Goal: Task Accomplishment & Management: Manage account settings

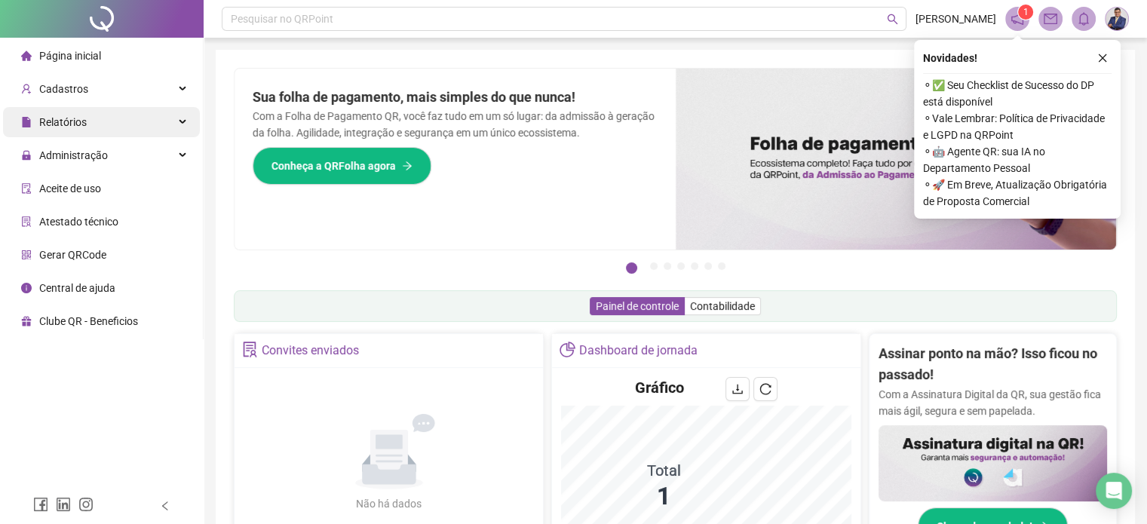
click at [177, 126] on div "Relatórios" at bounding box center [101, 122] width 197 height 30
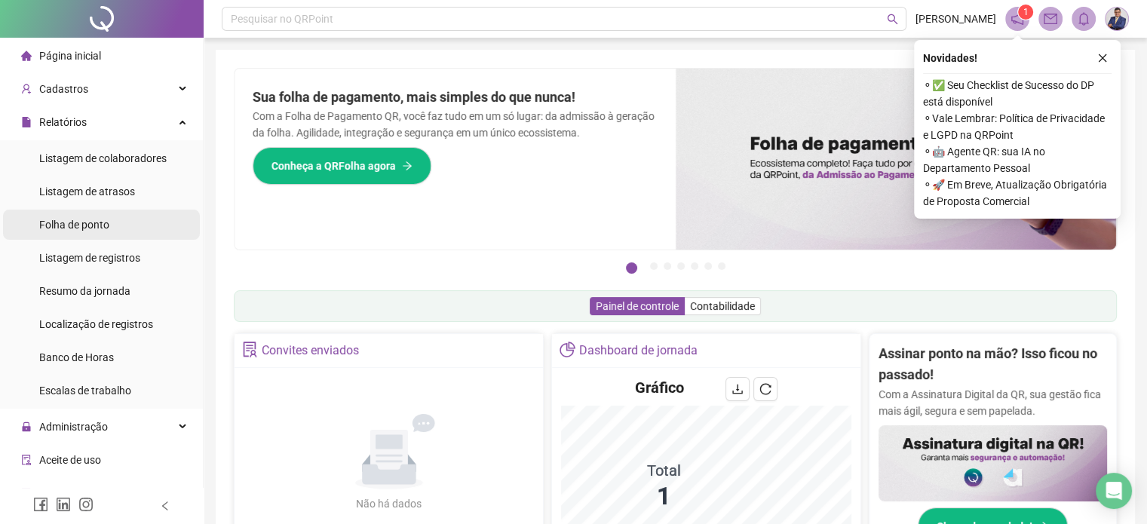
click at [102, 229] on span "Folha de ponto" at bounding box center [74, 225] width 70 height 12
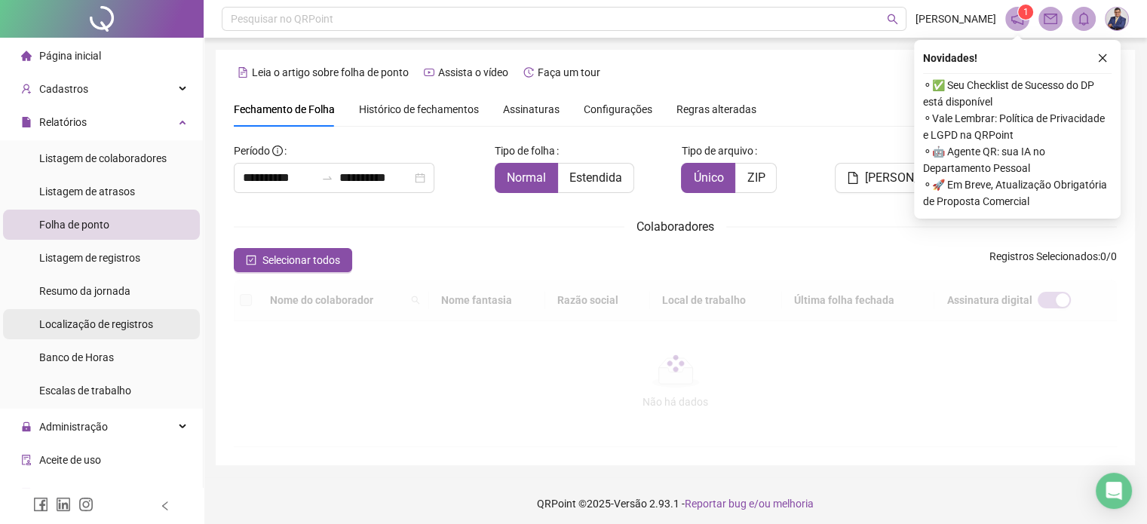
scroll to position [2, 0]
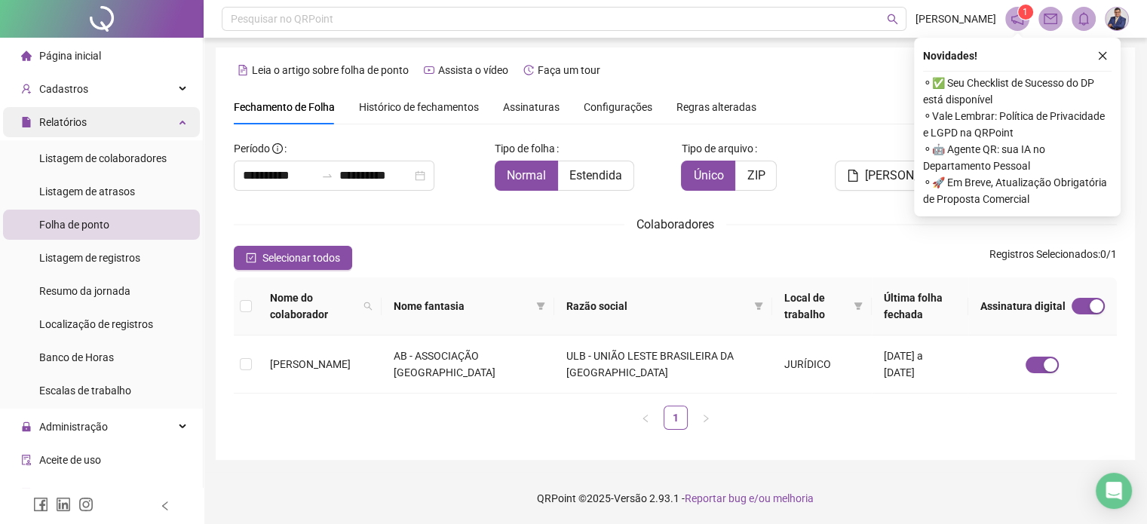
click at [143, 132] on div "Relatórios" at bounding box center [101, 122] width 197 height 30
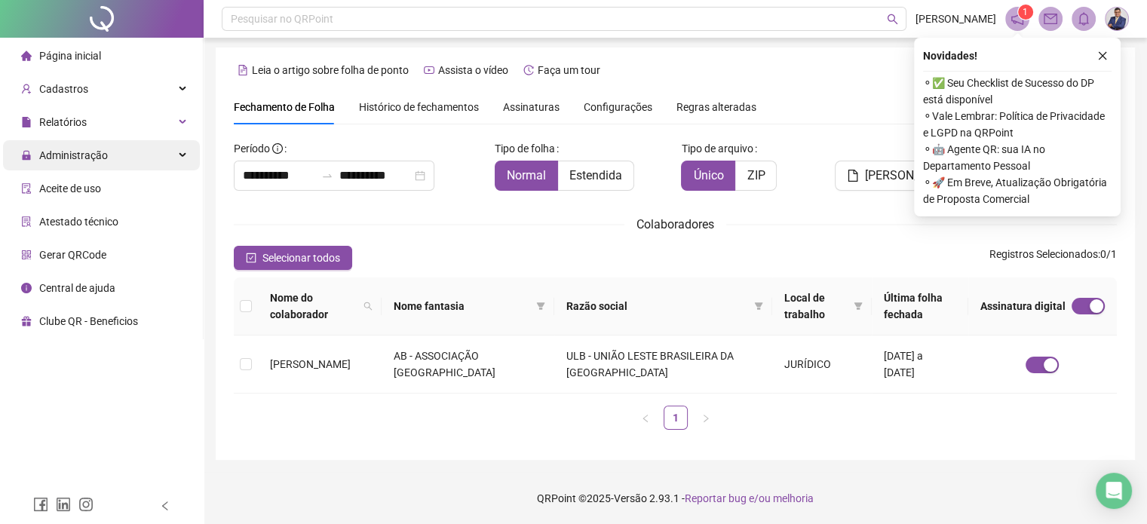
click at [115, 155] on div "Administração" at bounding box center [101, 155] width 197 height 30
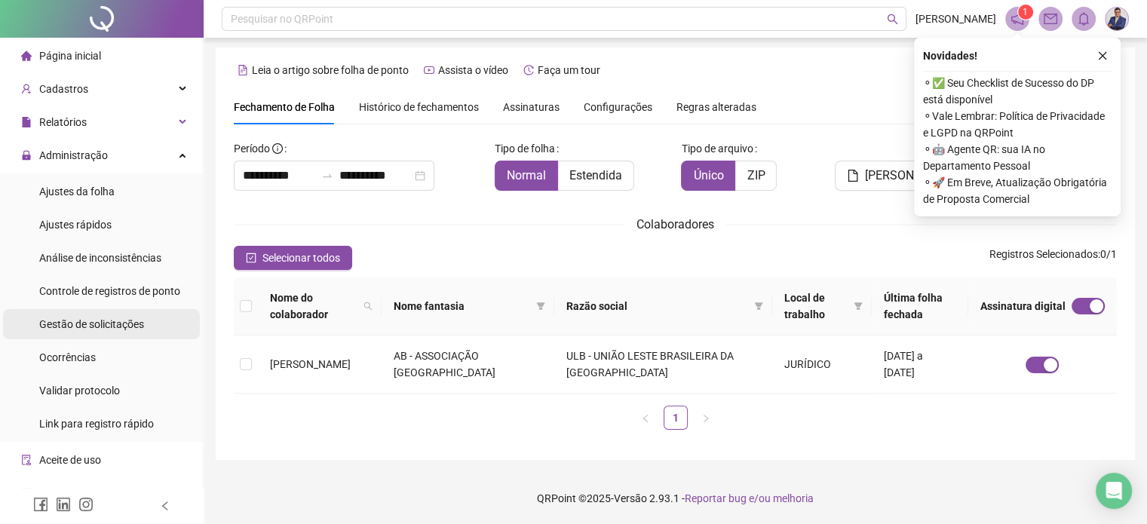
click at [97, 327] on span "Gestão de solicitações" at bounding box center [91, 324] width 105 height 12
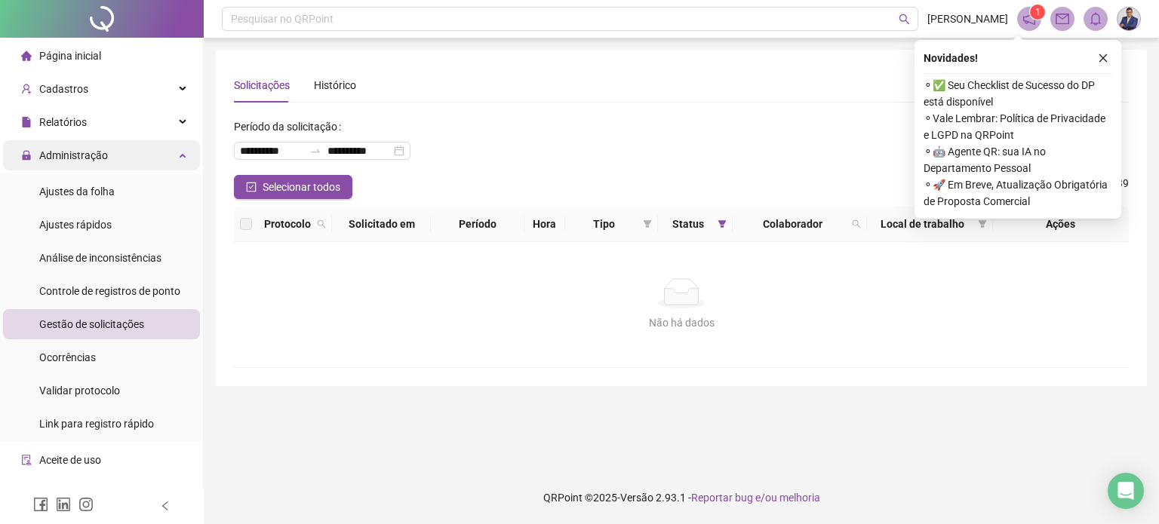
click at [168, 155] on div "Administração" at bounding box center [101, 155] width 197 height 30
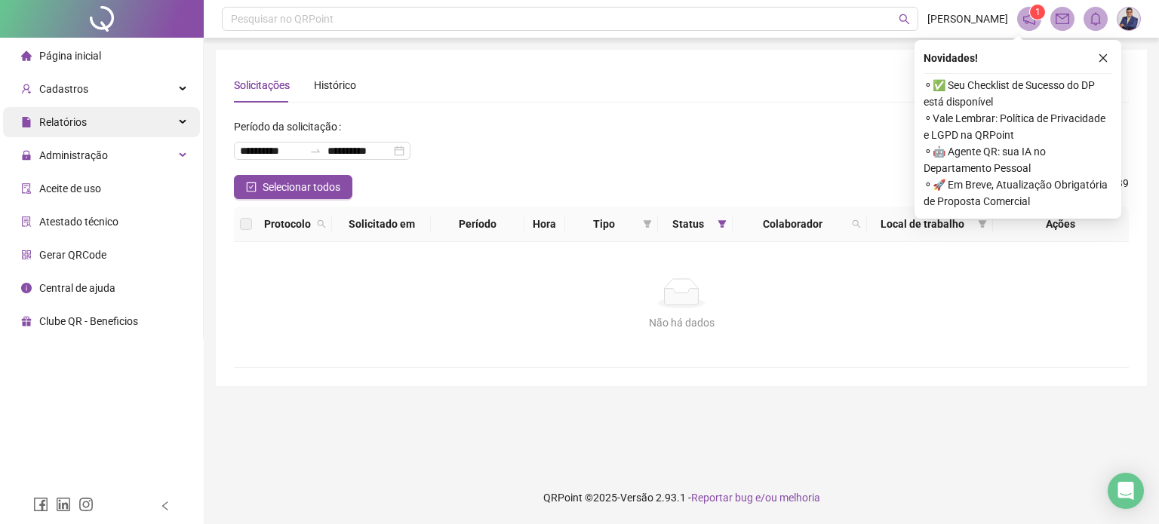
click at [171, 127] on div "Relatórios" at bounding box center [101, 122] width 197 height 30
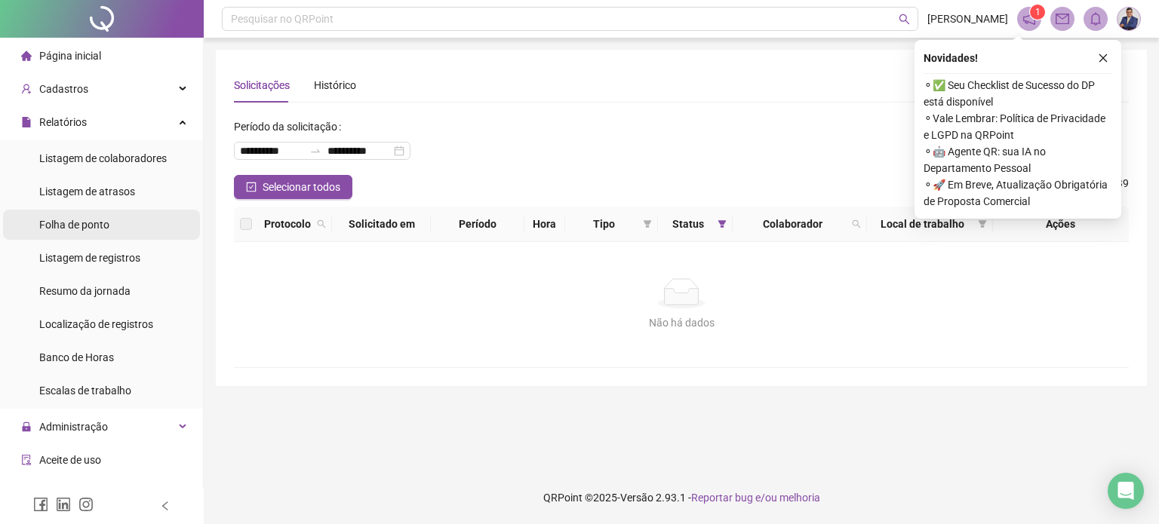
click at [107, 232] on div "Folha de ponto" at bounding box center [74, 225] width 70 height 30
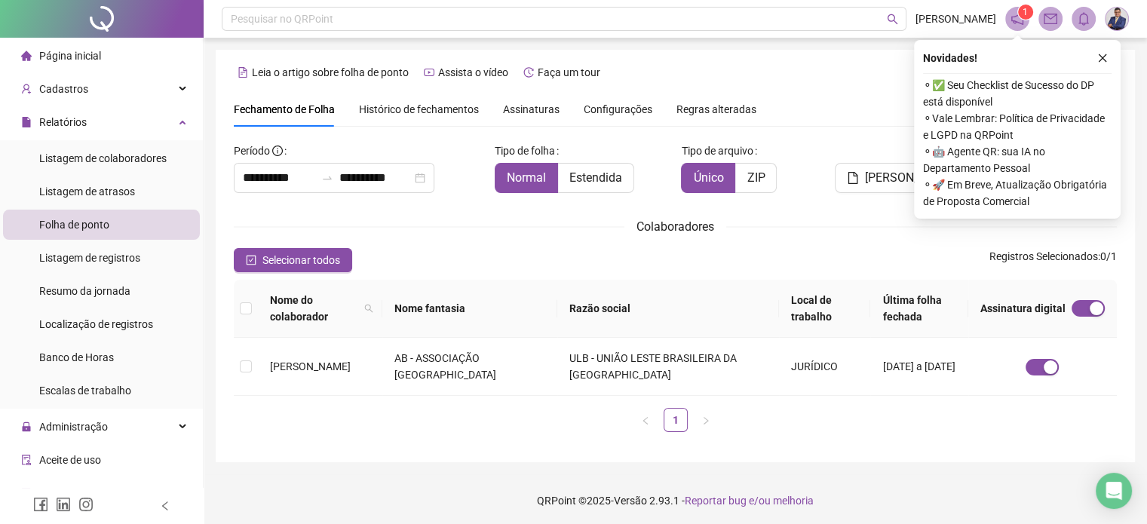
scroll to position [2, 0]
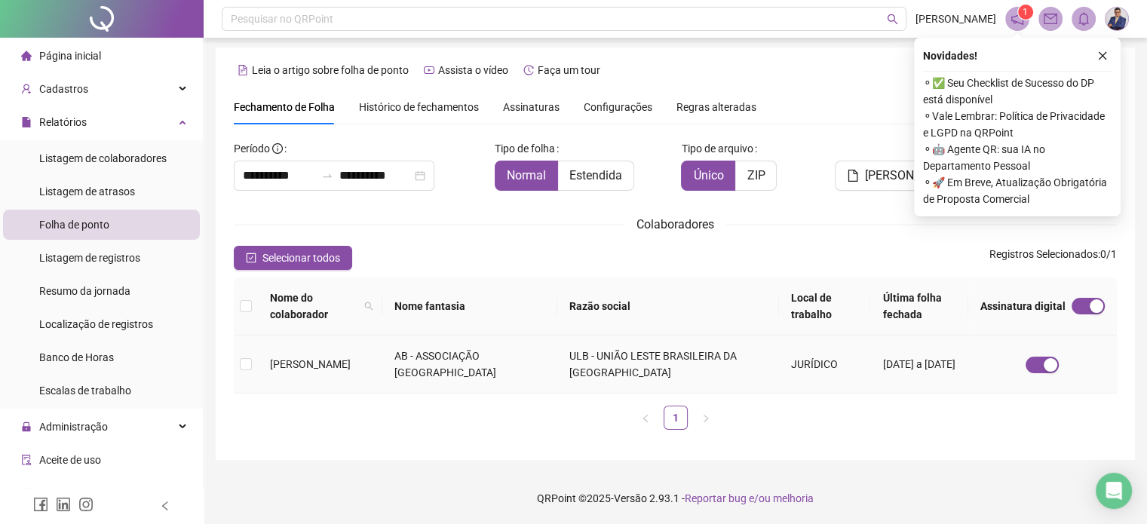
click at [253, 370] on td at bounding box center [246, 365] width 24 height 58
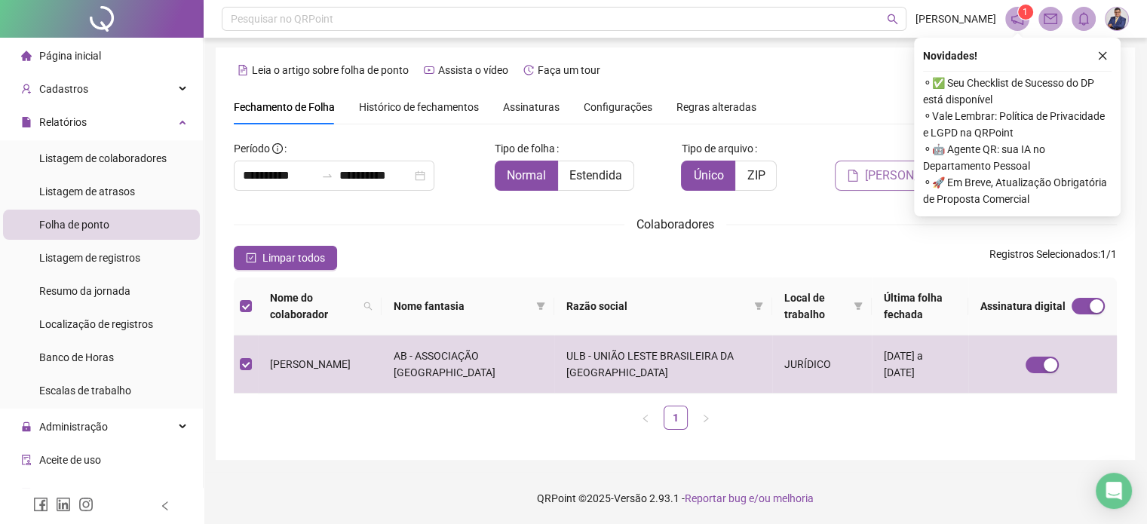
click at [852, 164] on button "[PERSON_NAME]" at bounding box center [901, 176] width 133 height 30
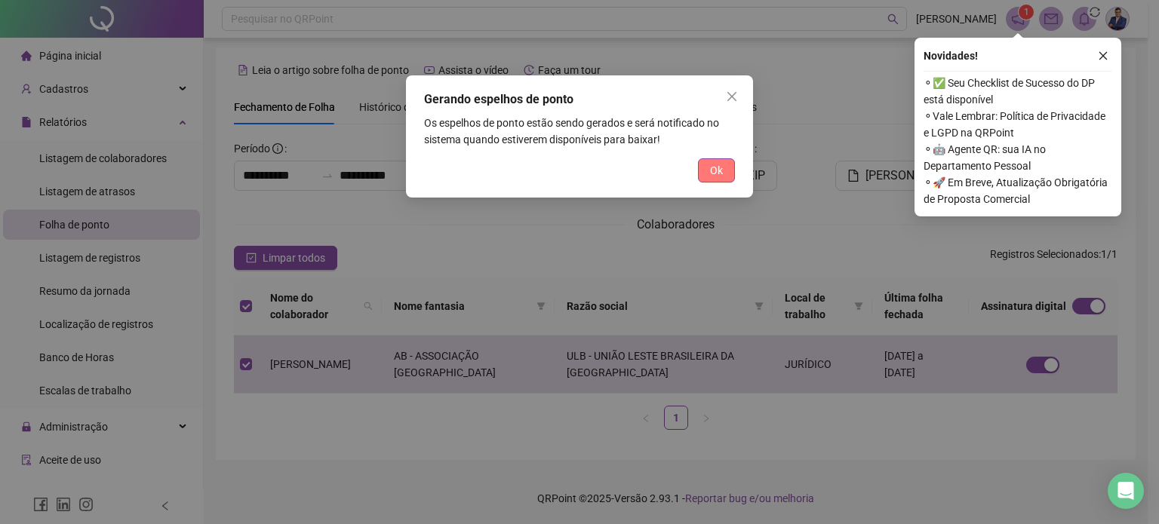
click at [730, 167] on button "Ok" at bounding box center [716, 170] width 37 height 24
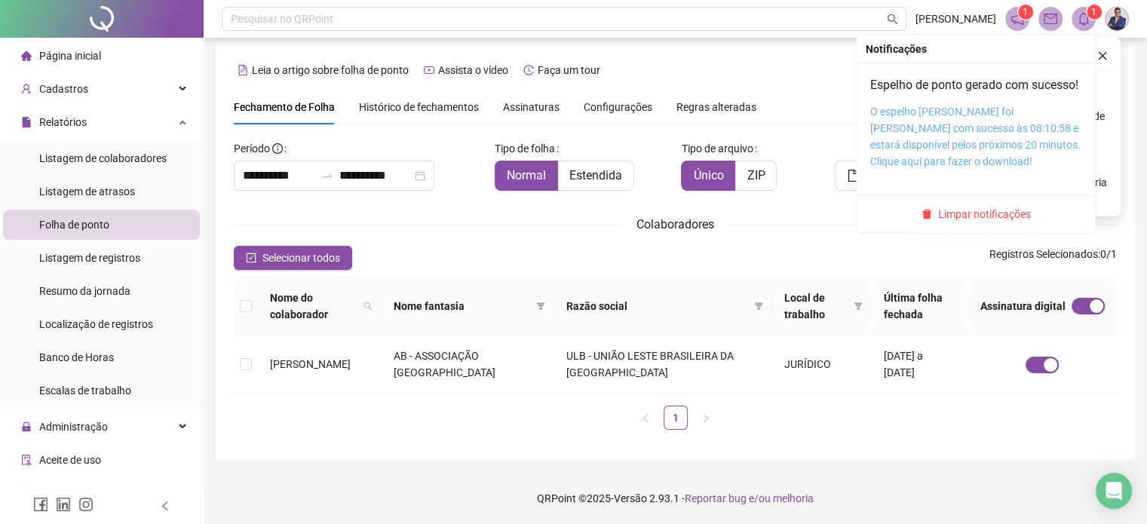
click at [966, 127] on link "O espelho [PERSON_NAME] foi [PERSON_NAME] com sucesso às 08:10:58 e estará disp…" at bounding box center [976, 137] width 210 height 62
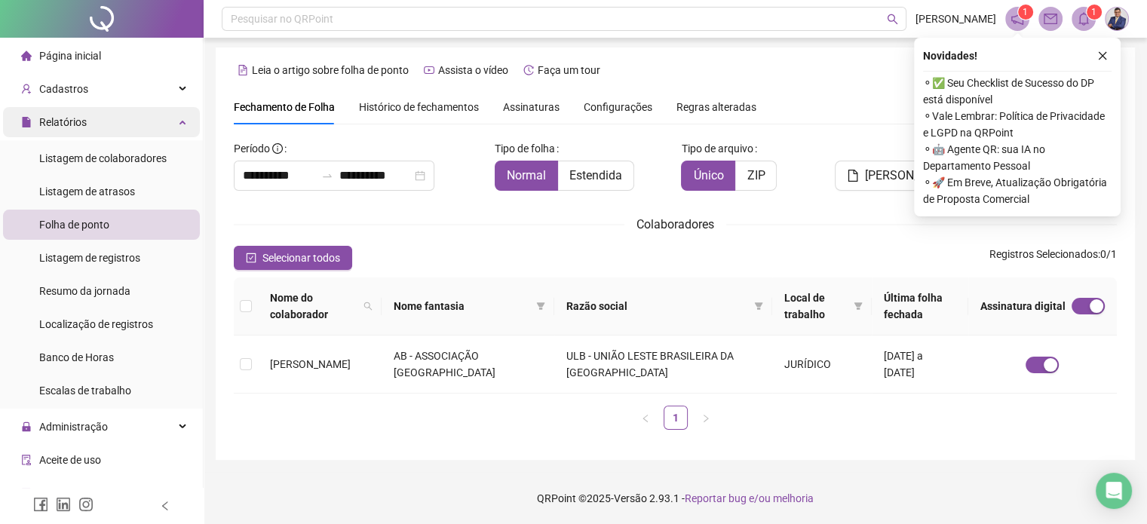
click at [180, 121] on icon at bounding box center [184, 121] width 8 height 0
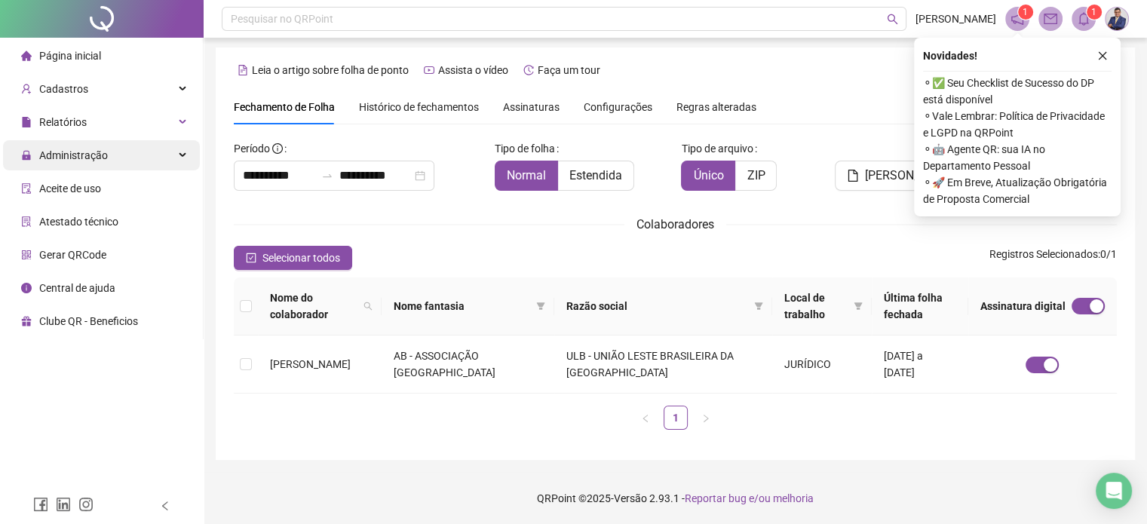
click at [142, 156] on div "Administração" at bounding box center [101, 155] width 197 height 30
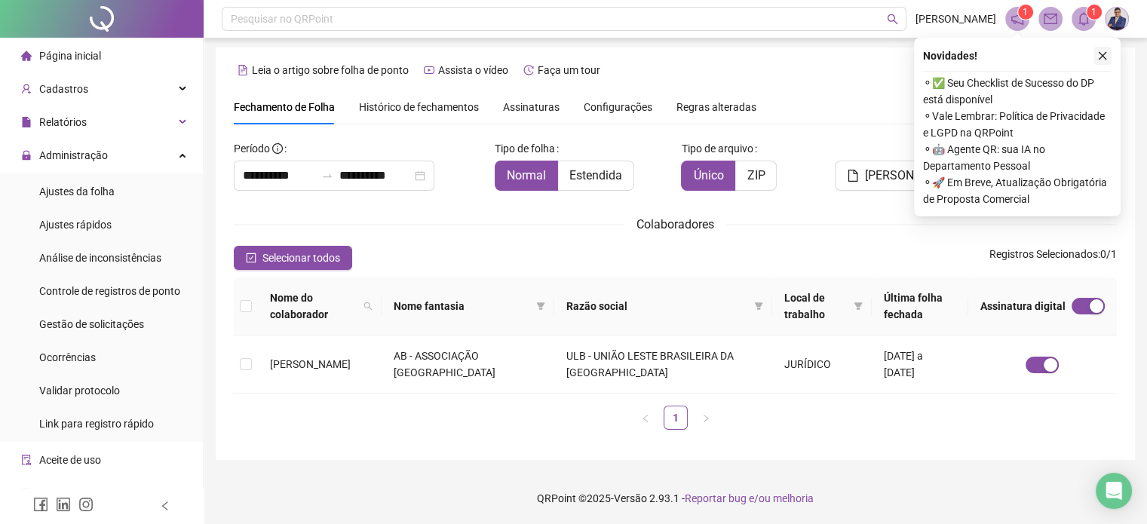
click at [1100, 51] on icon "close" at bounding box center [1103, 56] width 11 height 11
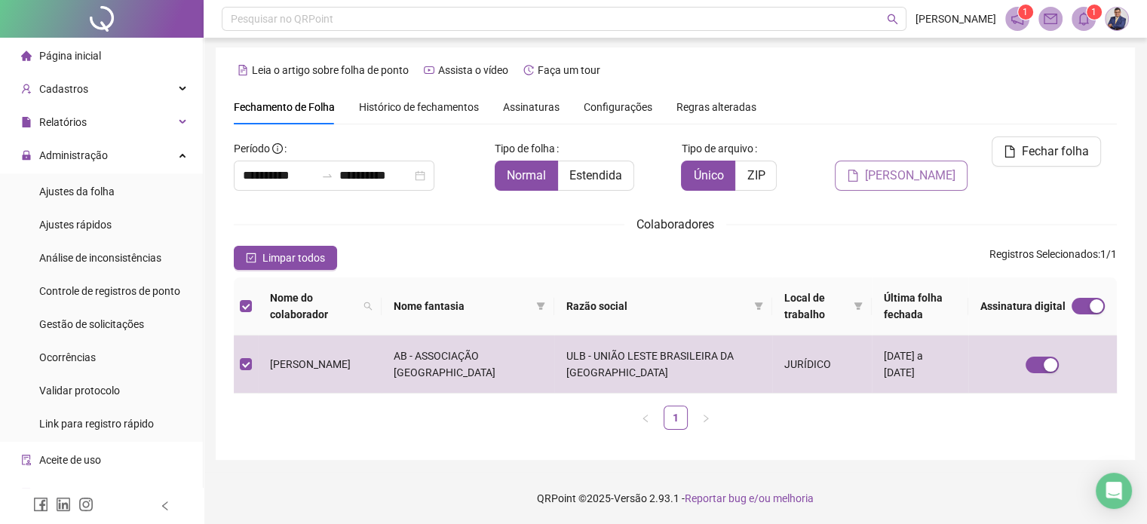
click at [901, 167] on span "[PERSON_NAME]" at bounding box center [910, 176] width 91 height 18
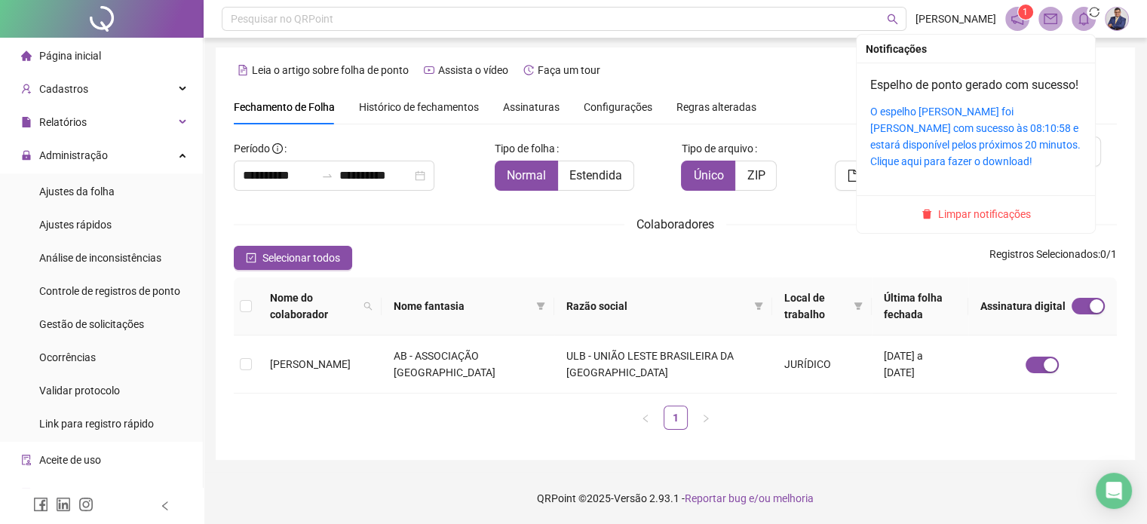
click at [1083, 18] on icon "bell" at bounding box center [1084, 19] width 14 height 14
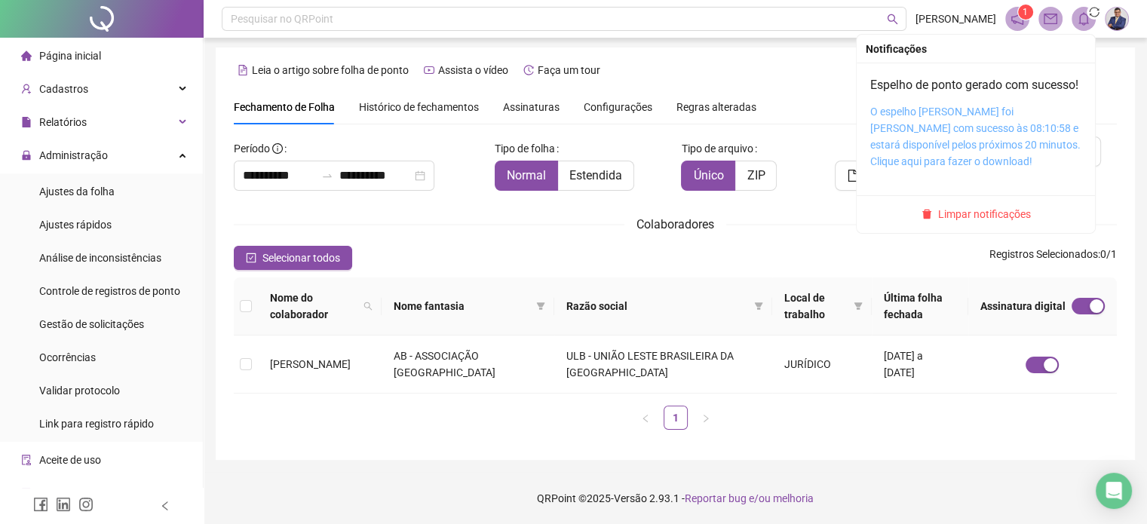
click at [970, 128] on link "O espelho [PERSON_NAME] foi [PERSON_NAME] com sucesso às 08:10:58 e estará disp…" at bounding box center [976, 137] width 210 height 62
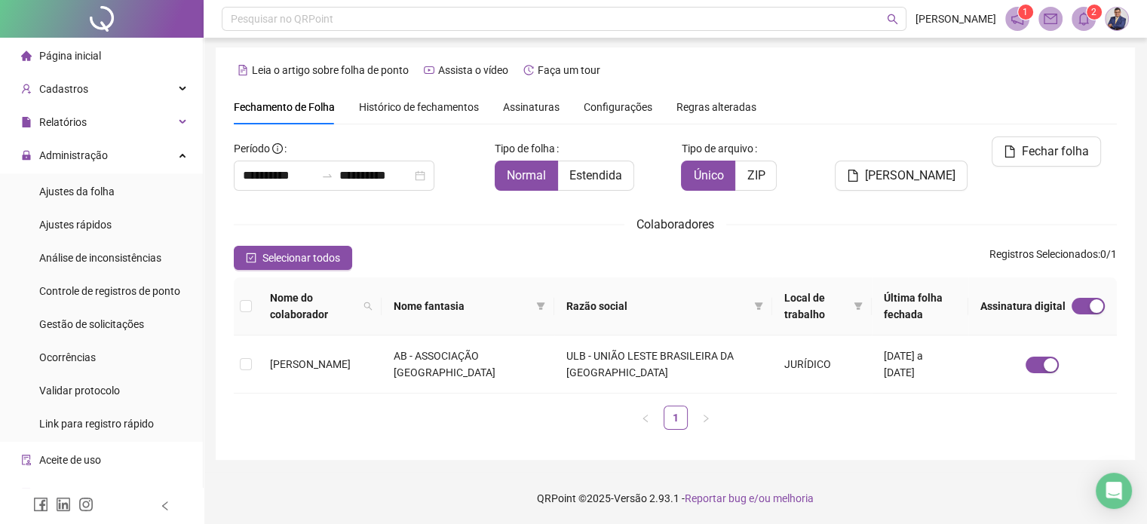
click at [1078, 21] on icon "bell" at bounding box center [1084, 19] width 14 height 14
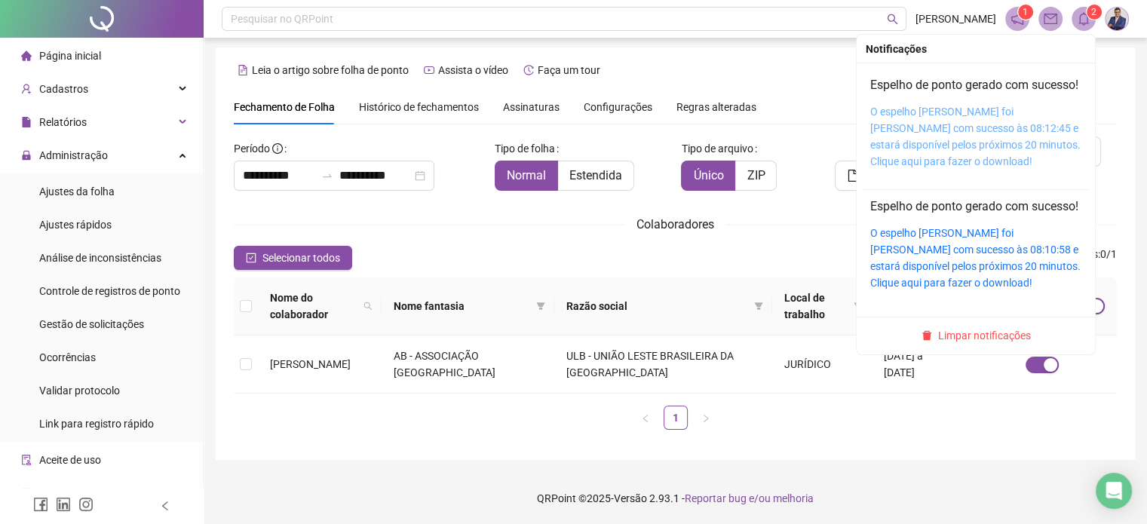
click at [966, 134] on link "O espelho [PERSON_NAME] foi [PERSON_NAME] com sucesso às 08:12:45 e estará disp…" at bounding box center [976, 137] width 210 height 62
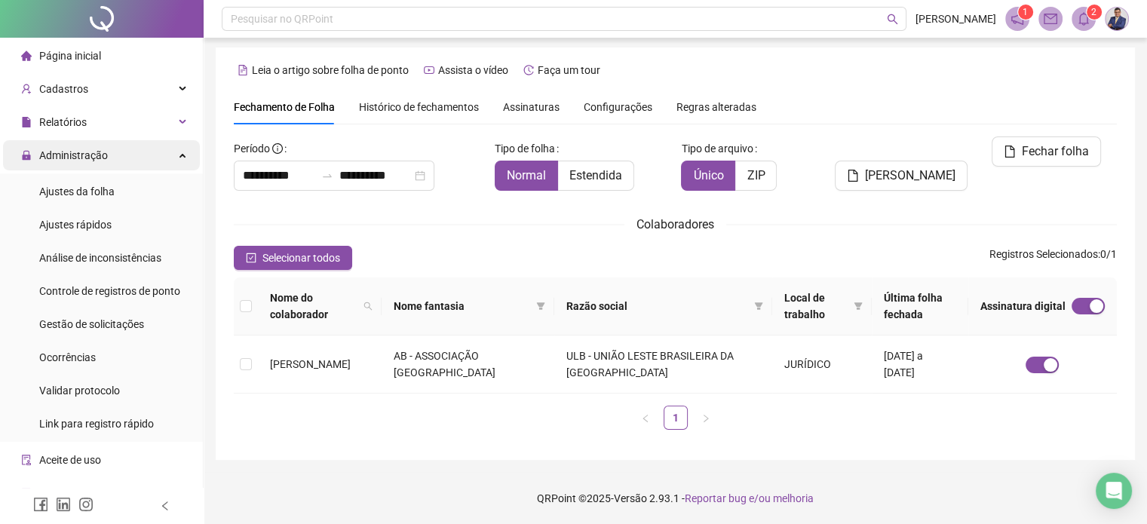
click at [166, 155] on div "Administração" at bounding box center [101, 155] width 197 height 30
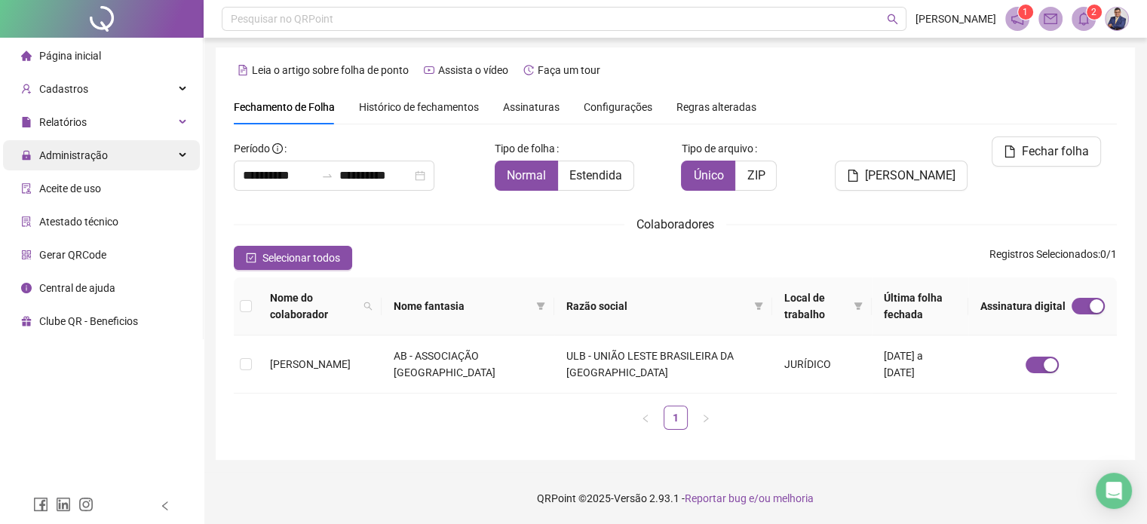
click at [175, 165] on div "Administração" at bounding box center [101, 155] width 197 height 30
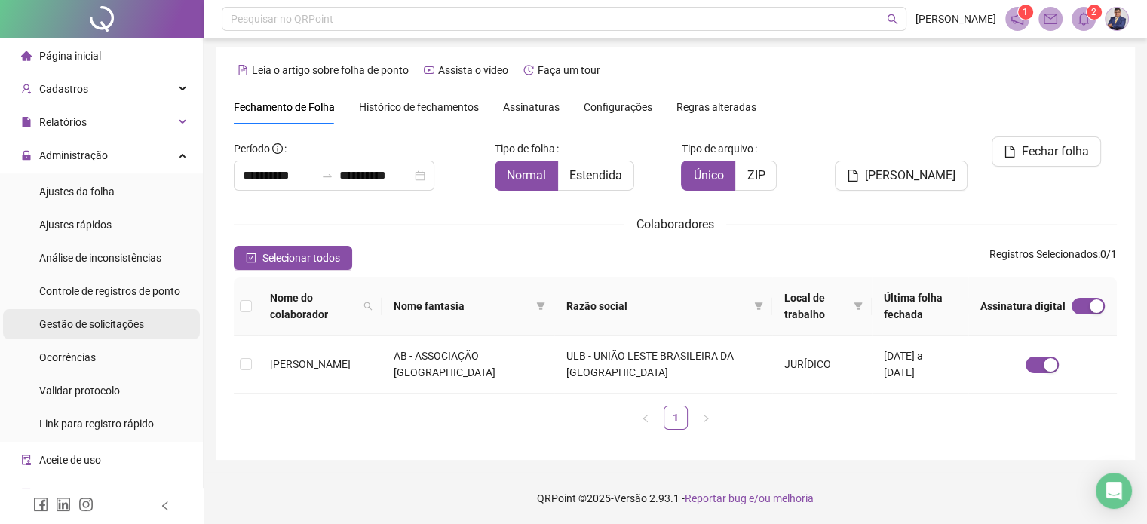
click at [105, 330] on span "Gestão de solicitações" at bounding box center [91, 324] width 105 height 12
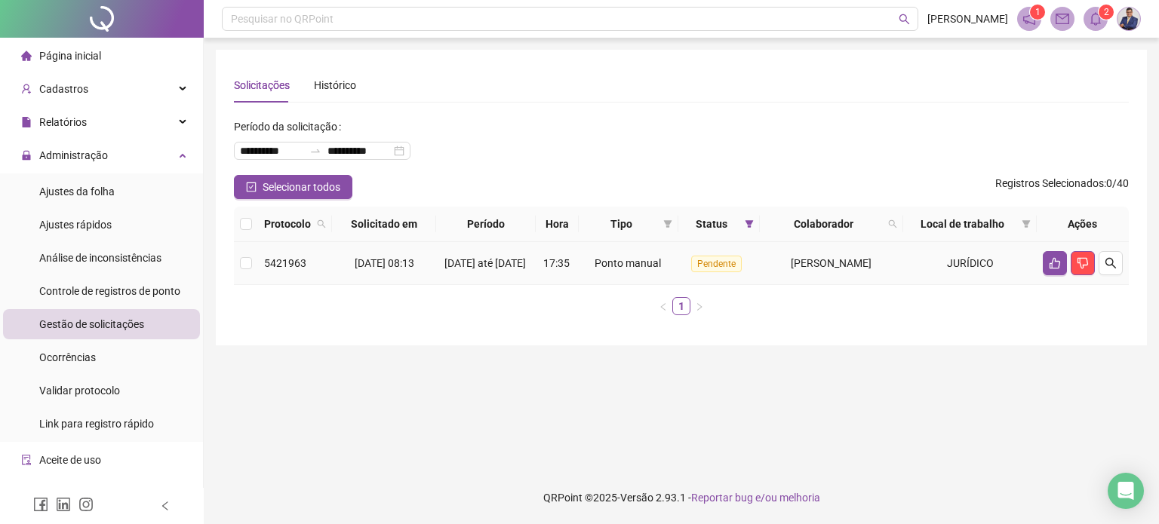
click at [513, 269] on div "[DATE] até [DATE]" at bounding box center [486, 263] width 88 height 17
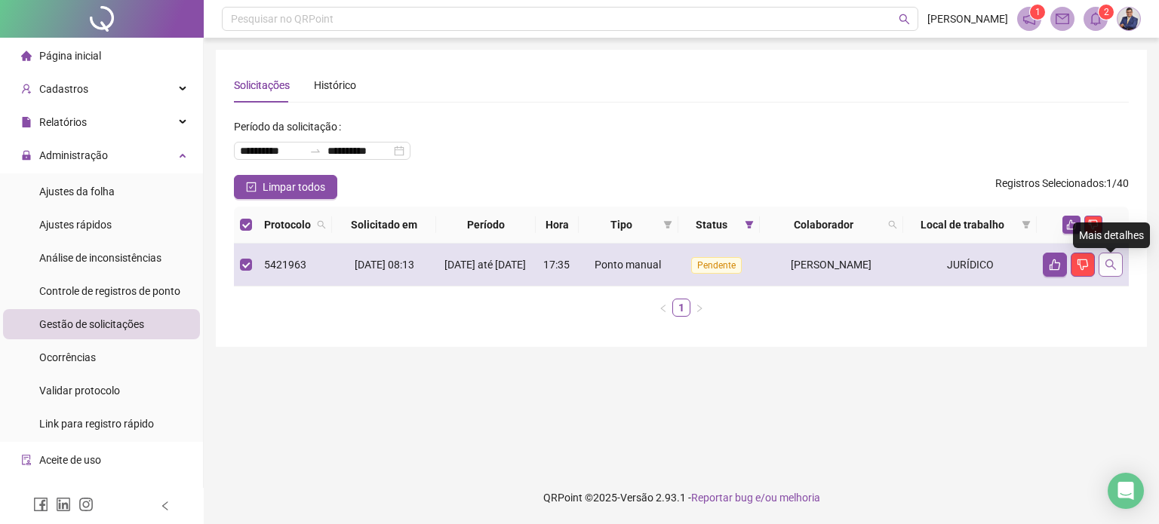
click at [1110, 268] on icon "search" at bounding box center [1110, 265] width 12 height 12
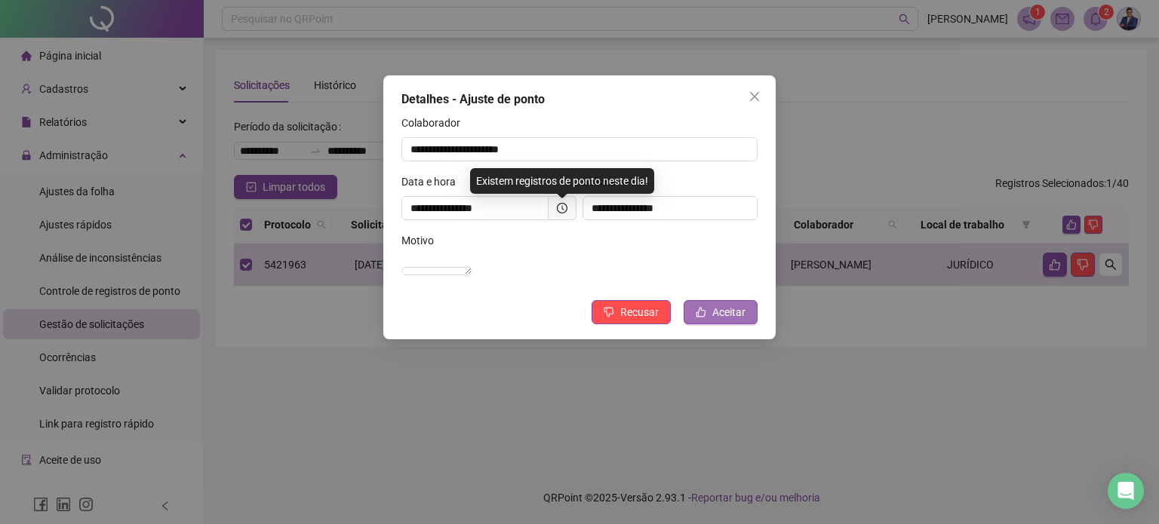
click at [730, 321] on span "Aceitar" at bounding box center [728, 312] width 33 height 17
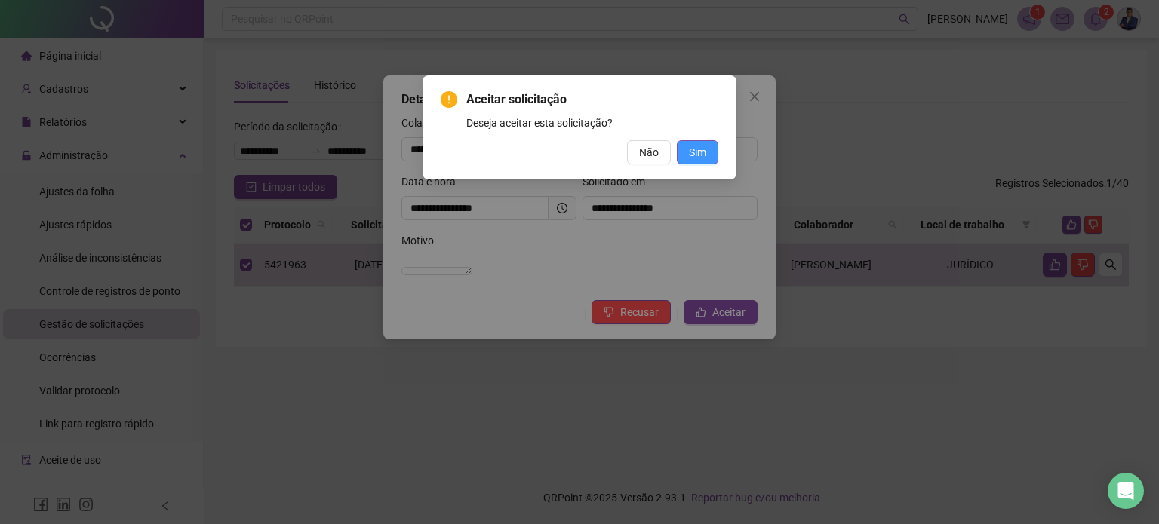
click at [701, 156] on span "Sim" at bounding box center [697, 152] width 17 height 17
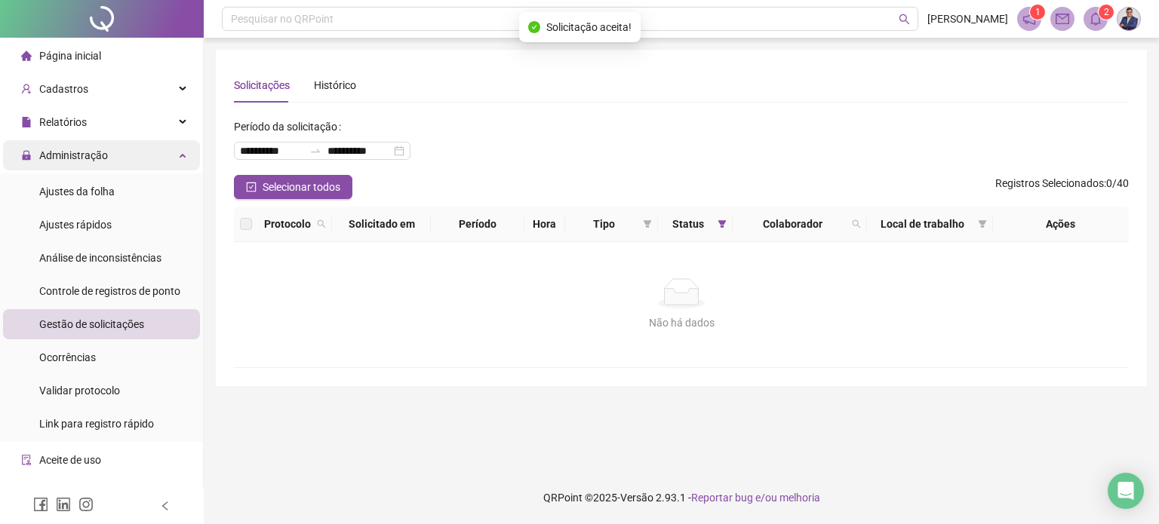
click at [159, 157] on div "Administração" at bounding box center [101, 155] width 197 height 30
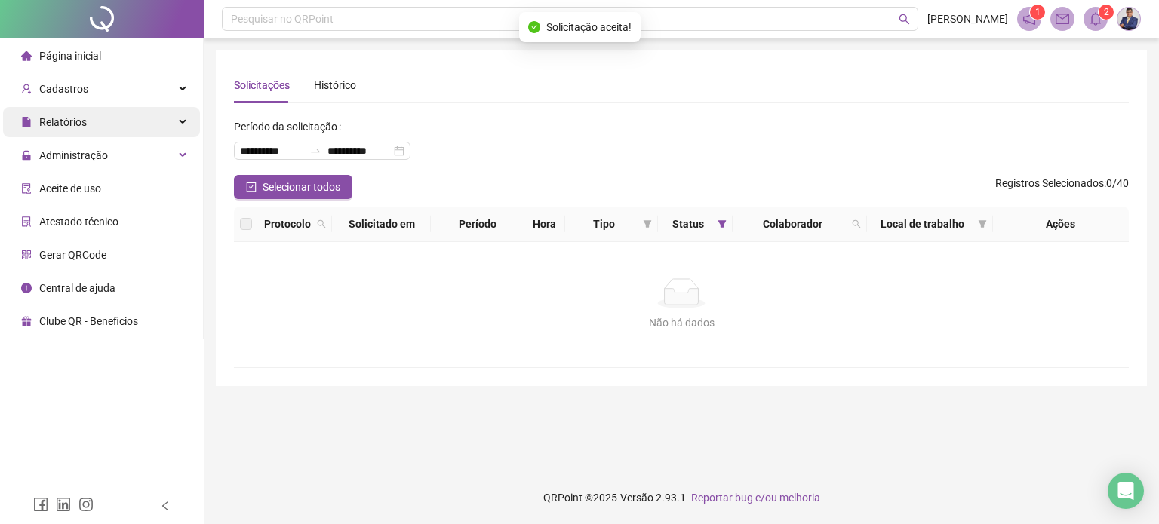
click at [162, 123] on div "Relatórios" at bounding box center [101, 122] width 197 height 30
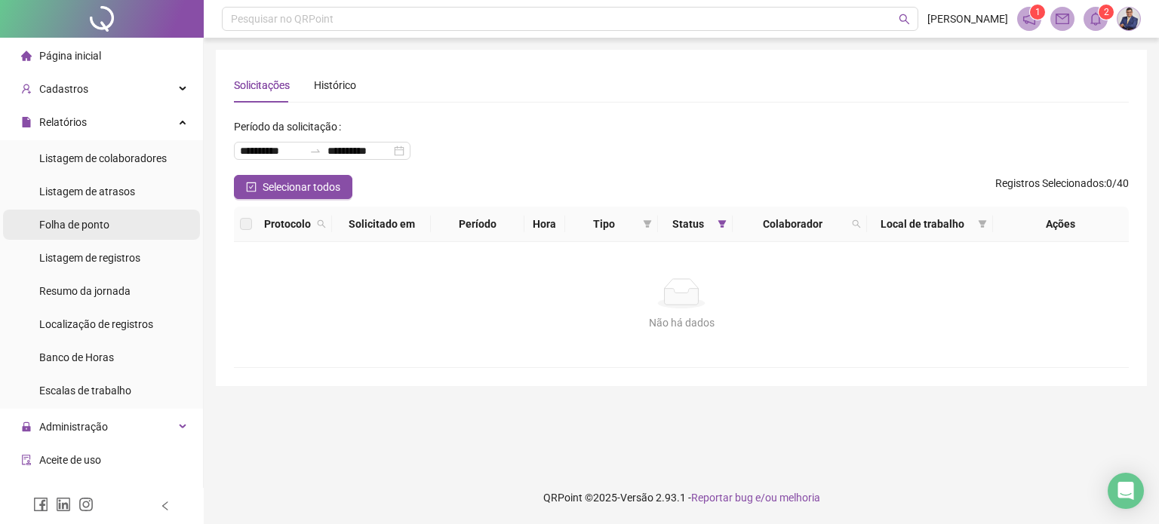
click at [103, 229] on span "Folha de ponto" at bounding box center [74, 225] width 70 height 12
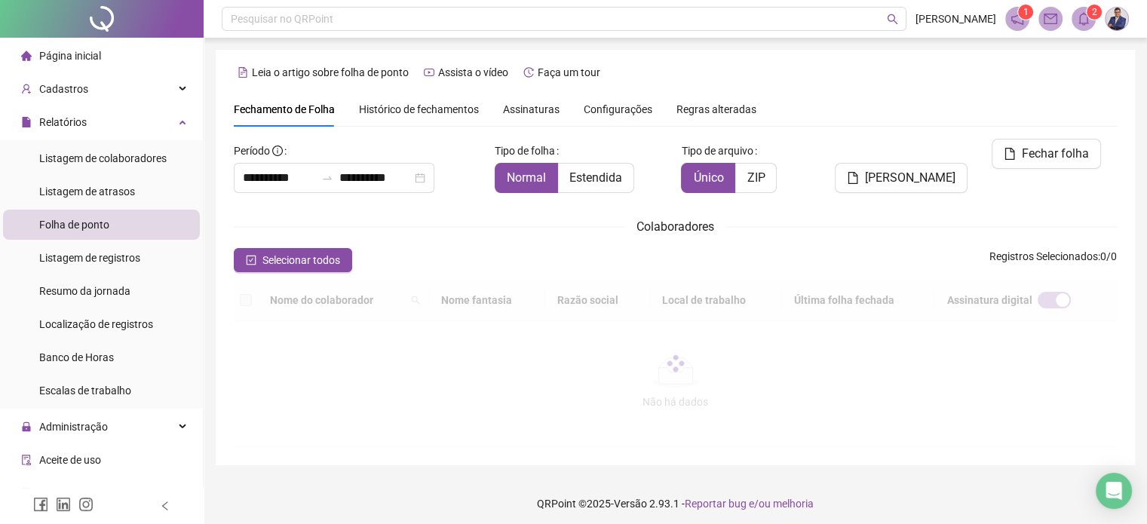
scroll to position [2, 0]
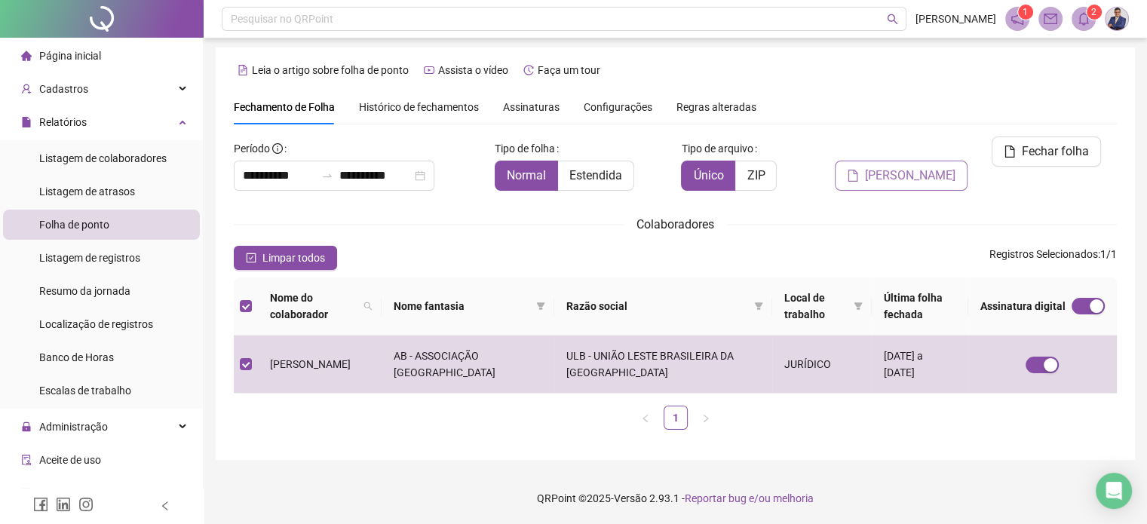
click at [893, 167] on span "[PERSON_NAME]" at bounding box center [910, 176] width 91 height 18
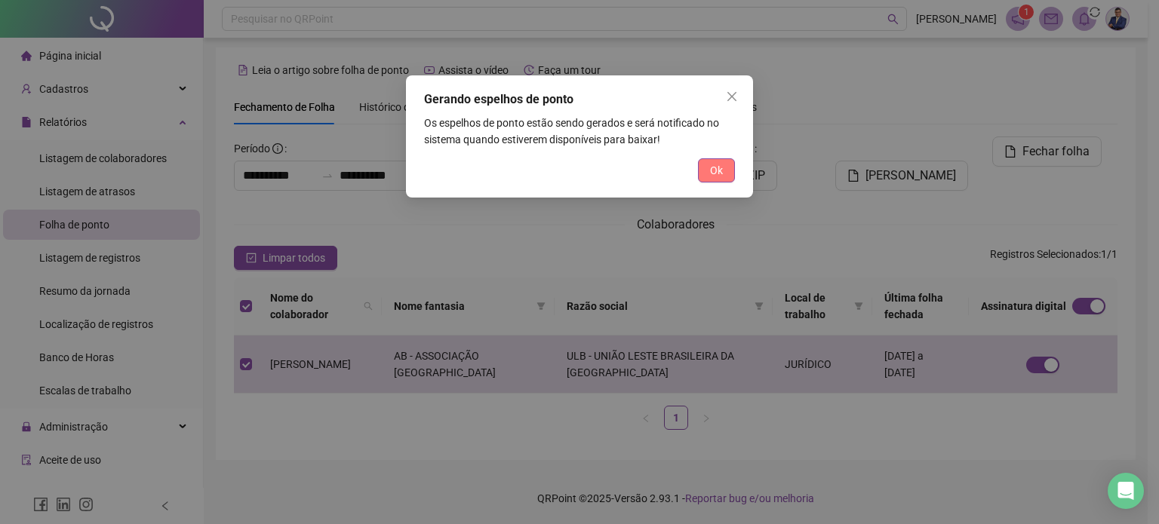
click at [711, 165] on span "Ok" at bounding box center [716, 170] width 13 height 17
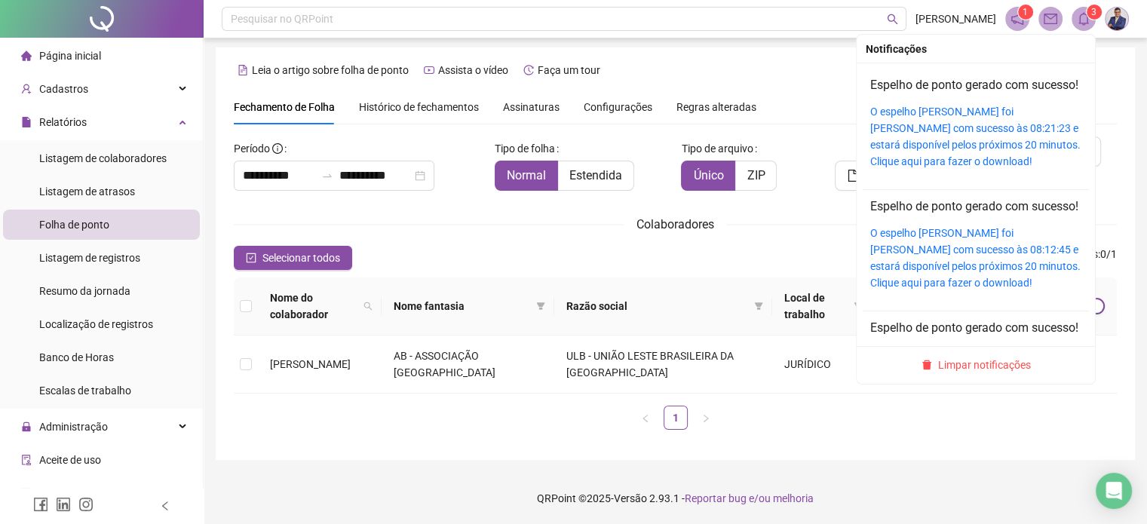
click at [1088, 23] on icon "bell" at bounding box center [1084, 19] width 11 height 14
click at [947, 137] on div "O espelho [PERSON_NAME] foi [PERSON_NAME] com sucesso às 08:21:23 e estará disp…" at bounding box center [976, 136] width 211 height 66
click at [1076, 21] on span at bounding box center [1084, 19] width 24 height 24
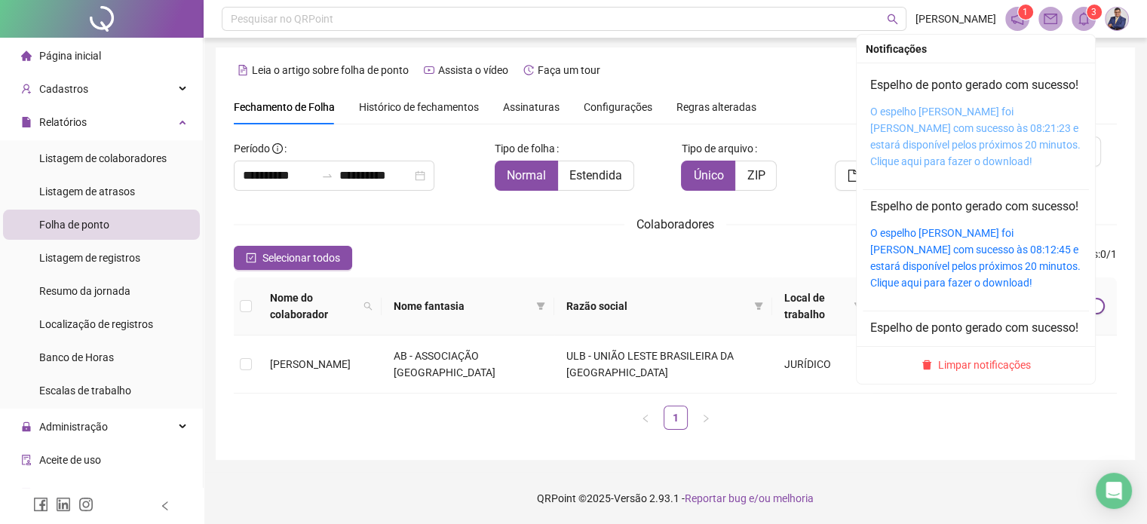
click at [965, 133] on link "O espelho [PERSON_NAME] foi [PERSON_NAME] com sucesso às 08:21:23 e estará disp…" at bounding box center [976, 137] width 210 height 62
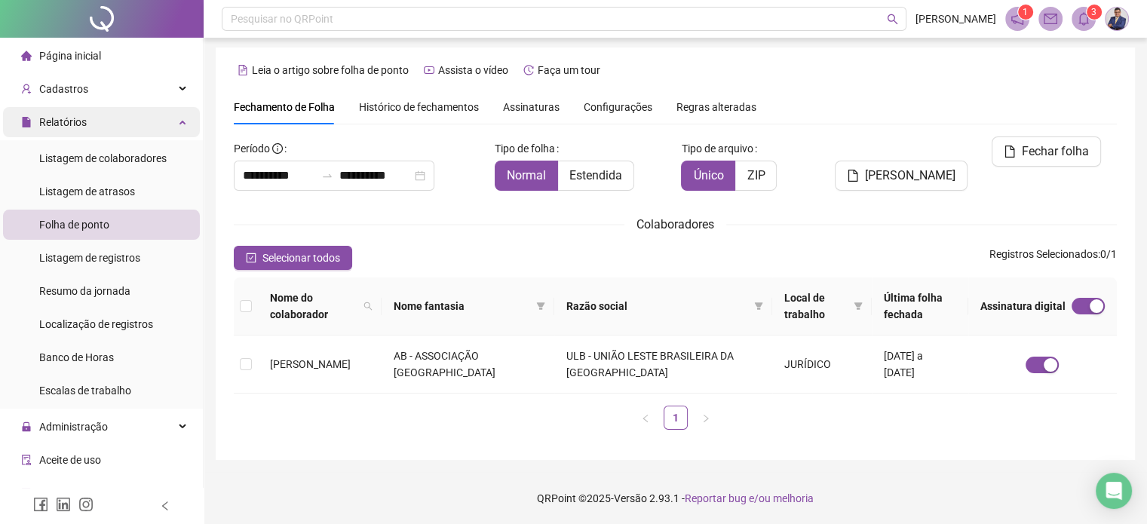
click at [172, 132] on div "Relatórios" at bounding box center [101, 122] width 197 height 30
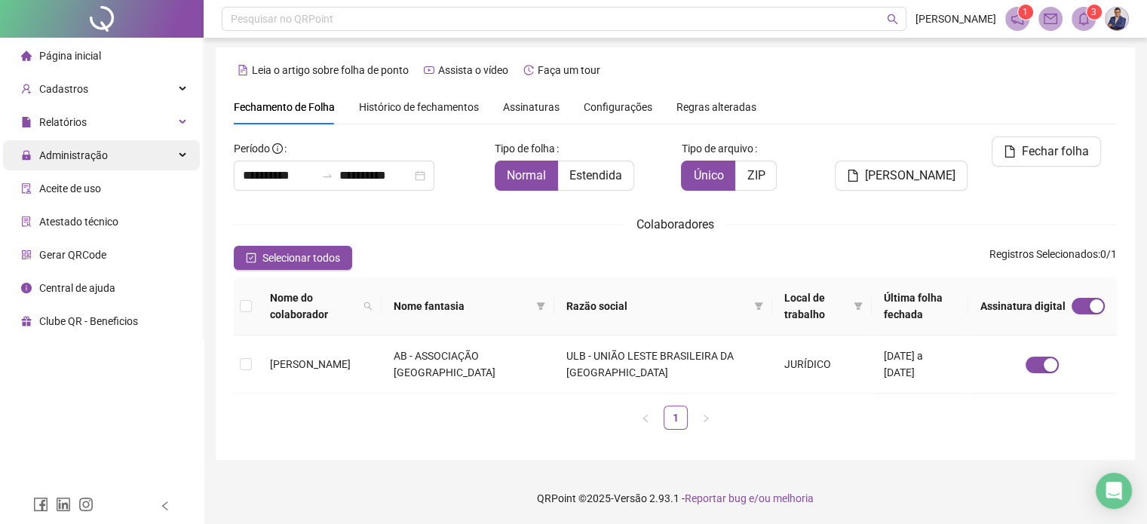
click at [183, 153] on div "Administração" at bounding box center [101, 155] width 197 height 30
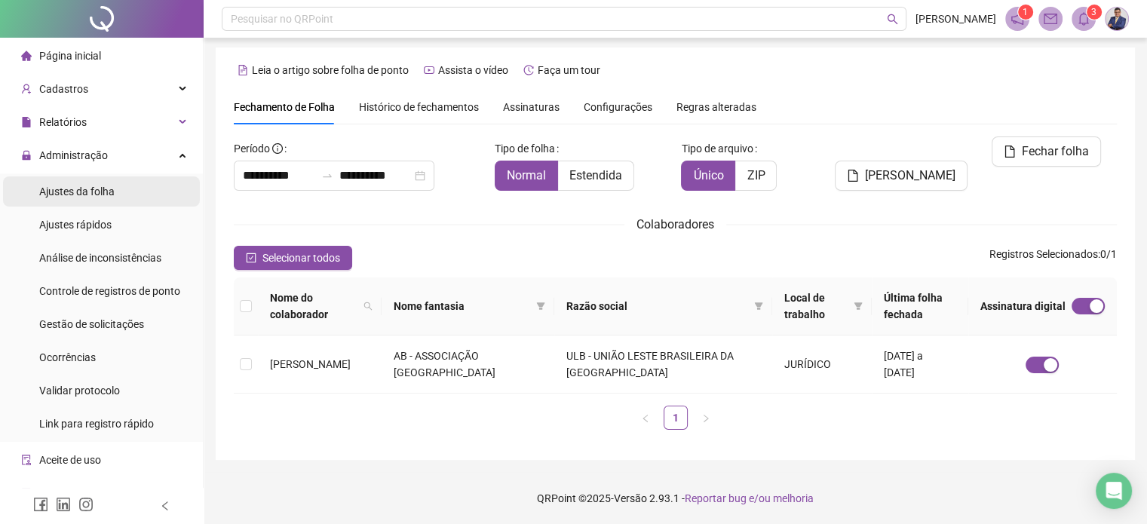
click at [127, 194] on li "Ajustes da folha" at bounding box center [101, 192] width 197 height 30
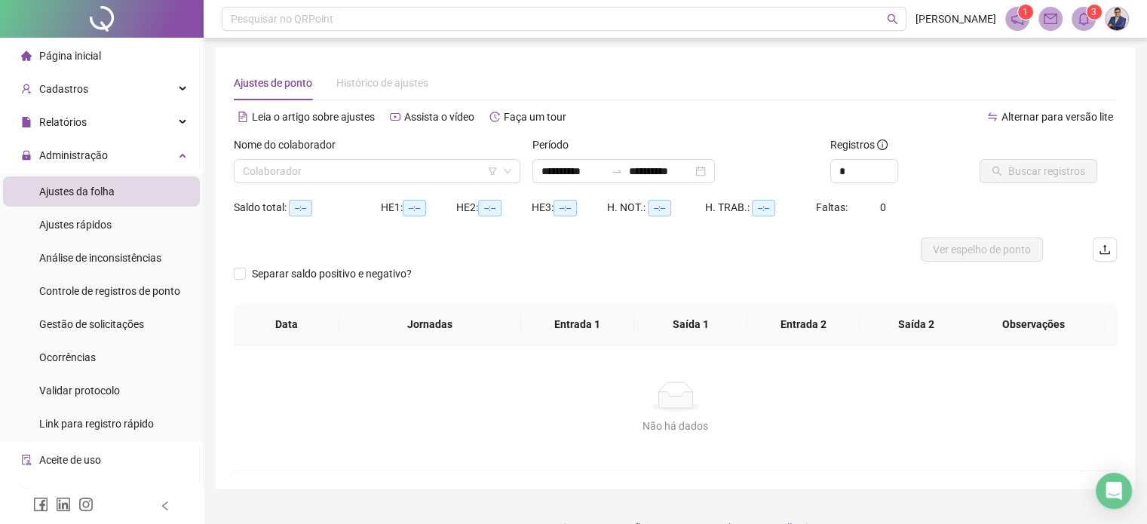
type input "**********"
click at [438, 177] on input "search" at bounding box center [370, 171] width 255 height 23
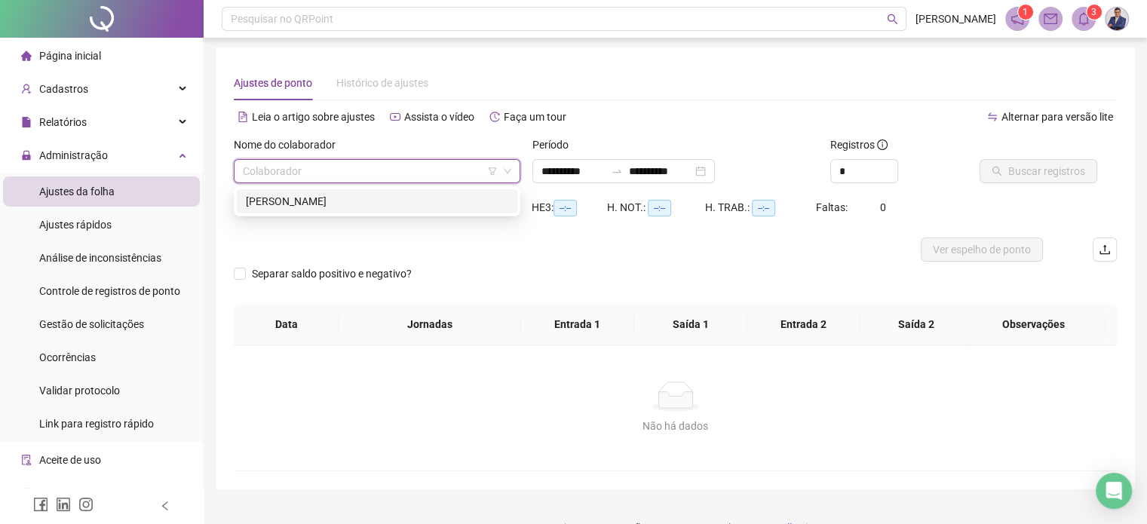
click at [407, 204] on div "[PERSON_NAME]" at bounding box center [377, 201] width 263 height 17
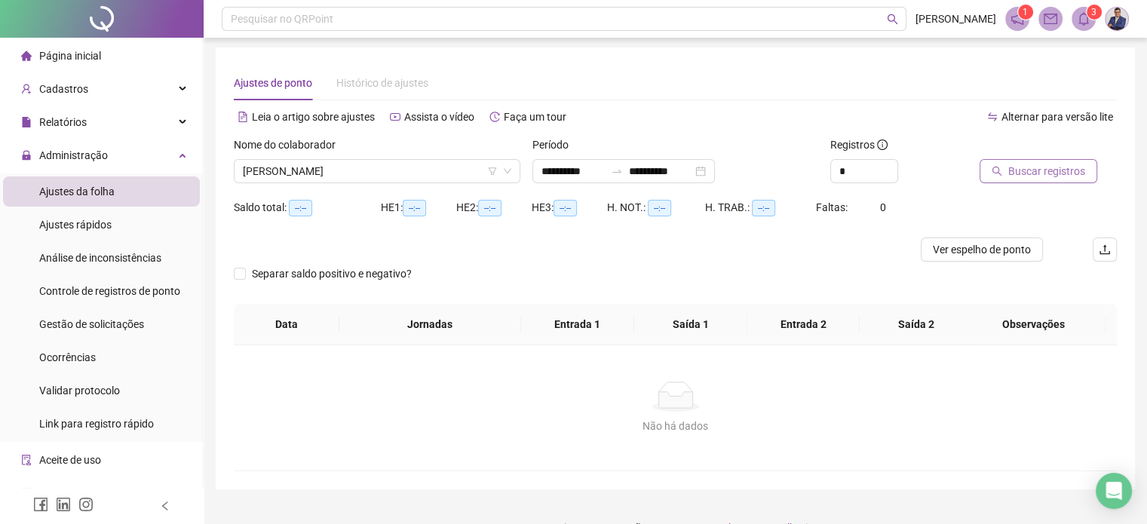
click at [1015, 173] on span "Buscar registros" at bounding box center [1047, 171] width 77 height 17
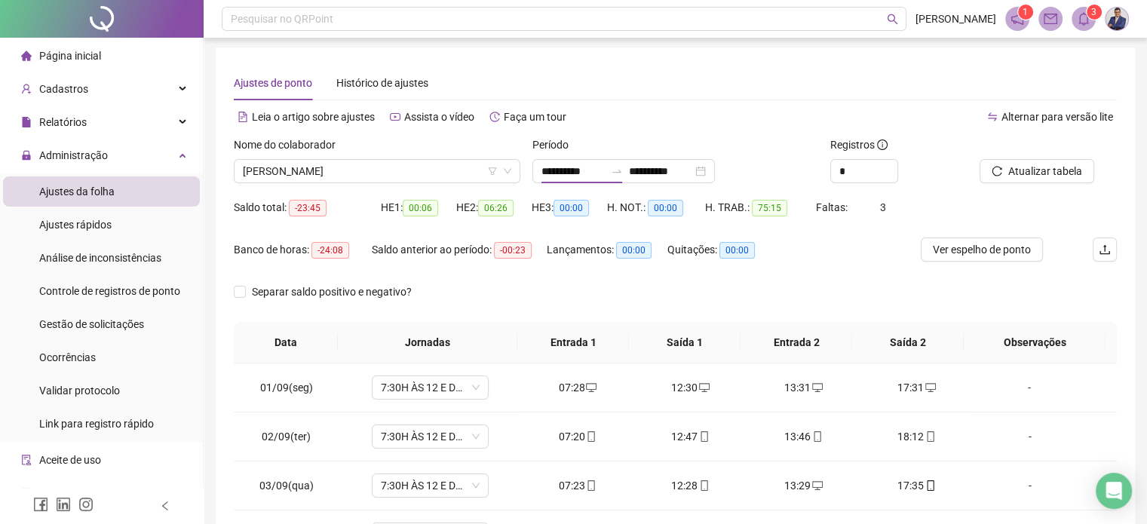
drag, startPoint x: 587, startPoint y: 165, endPoint x: 634, endPoint y: 105, distance: 76.4
click at [634, 105] on div "Leia o artigo sobre ajustes Assista o vídeo Faça um tour" at bounding box center [455, 117] width 442 height 24
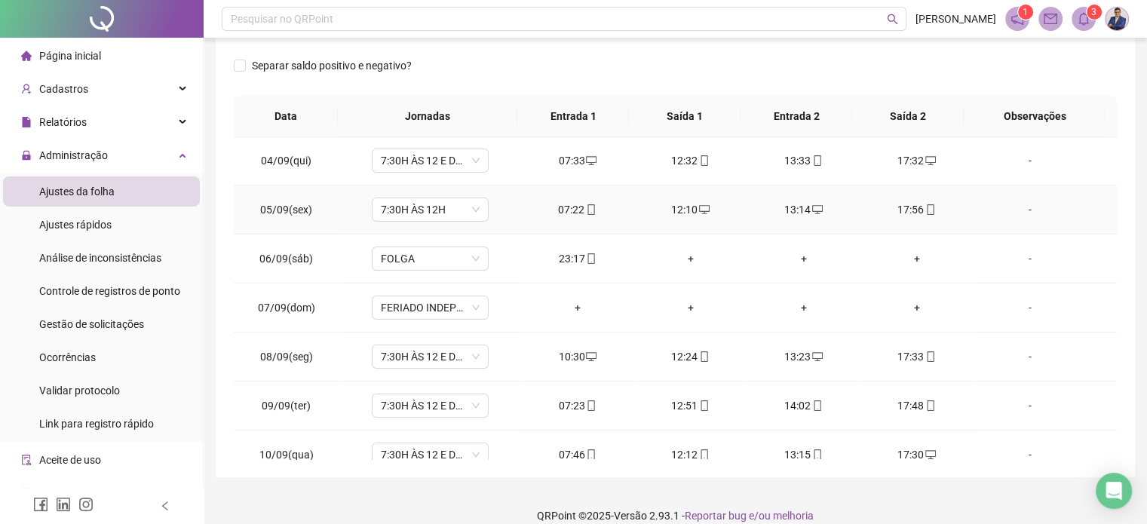
scroll to position [151, 0]
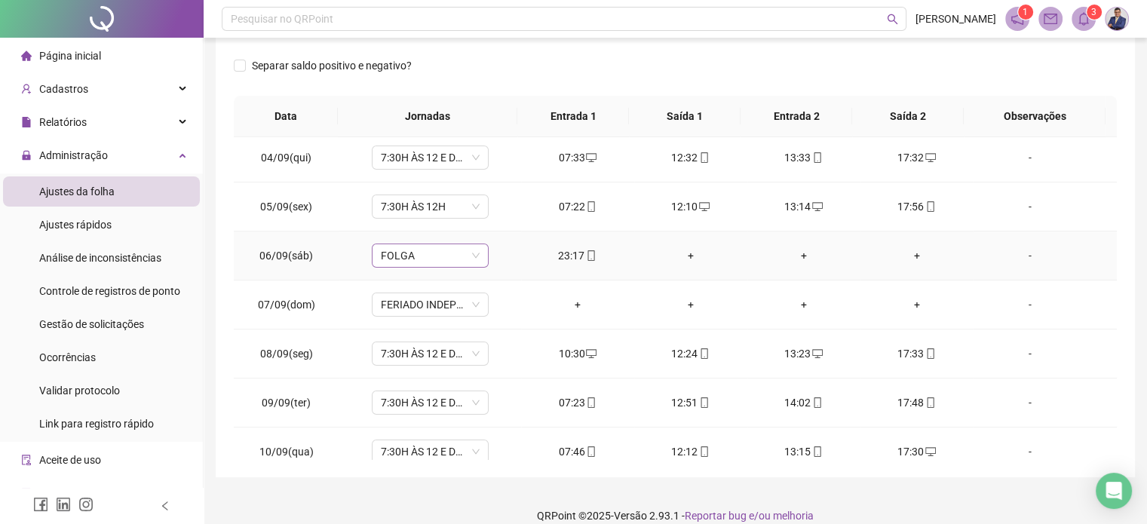
click at [464, 258] on span "FOLGA" at bounding box center [430, 255] width 99 height 23
click at [476, 258] on span "FOLGA" at bounding box center [430, 255] width 99 height 23
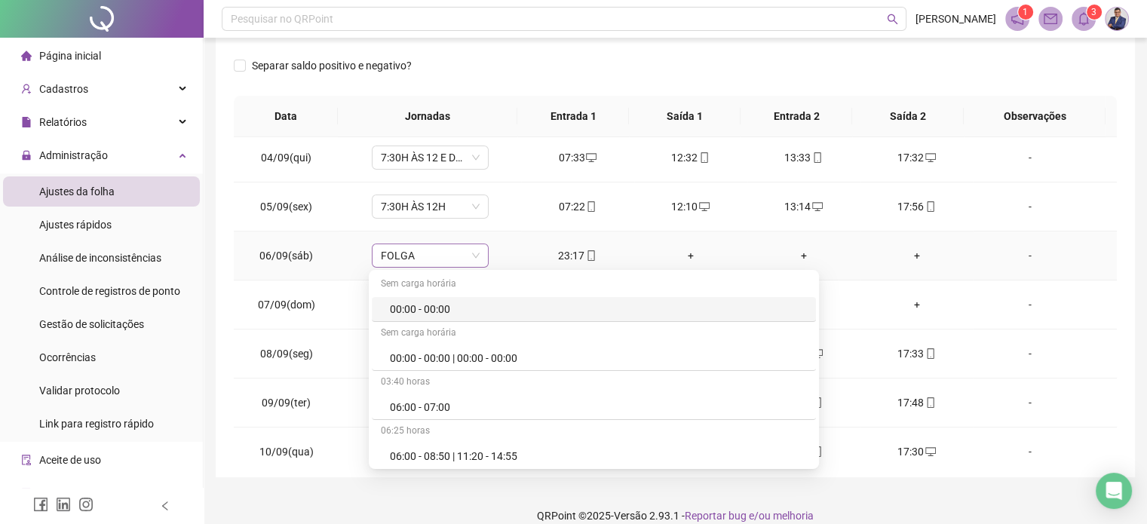
click at [476, 258] on span "FOLGA" at bounding box center [430, 255] width 99 height 23
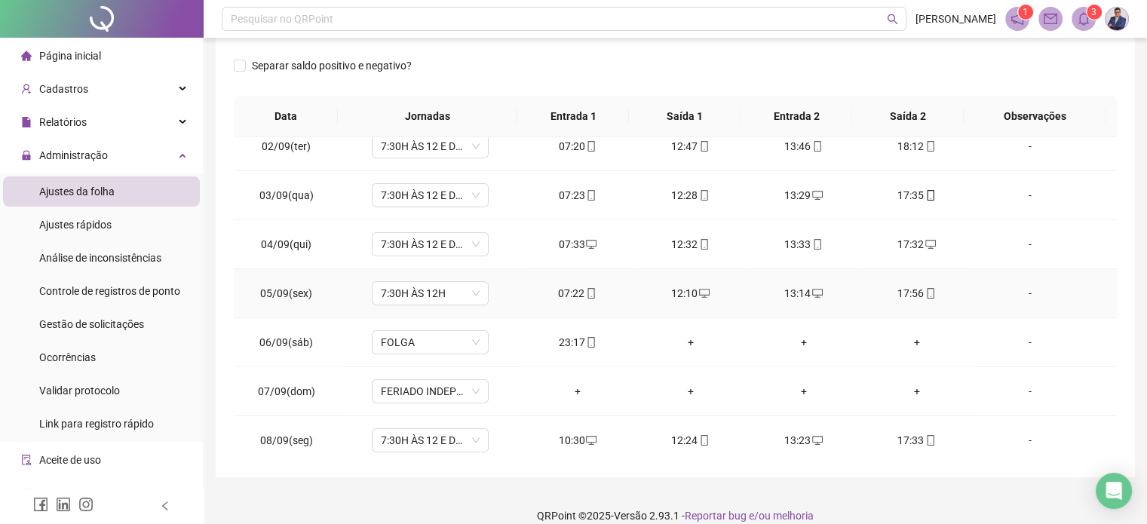
scroll to position [0, 0]
